Goal: Navigation & Orientation: Go to known website

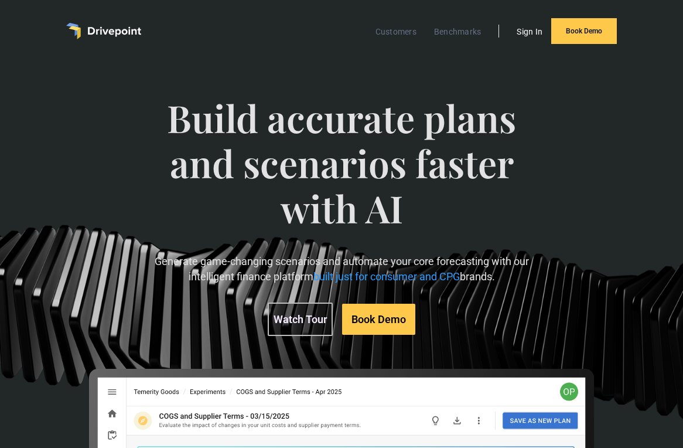
click at [523, 35] on link "Sign In" at bounding box center [530, 31] width 38 height 15
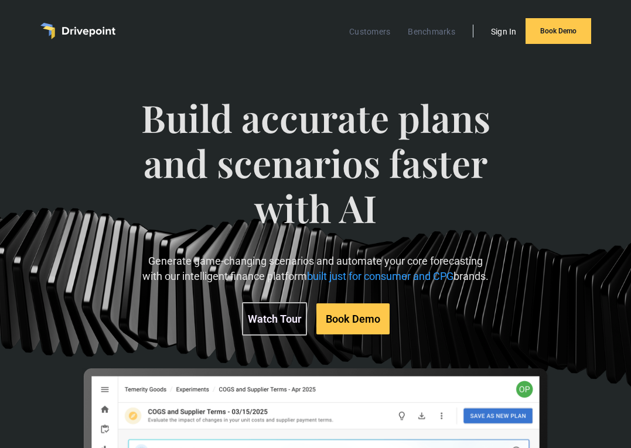
click at [505, 34] on link "Sign In" at bounding box center [504, 31] width 38 height 15
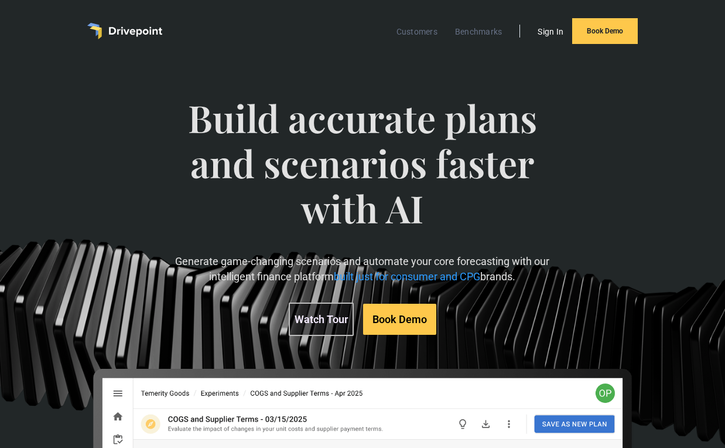
click at [549, 39] on link "Sign In" at bounding box center [551, 31] width 38 height 15
